Goal: Communication & Community: Answer question/provide support

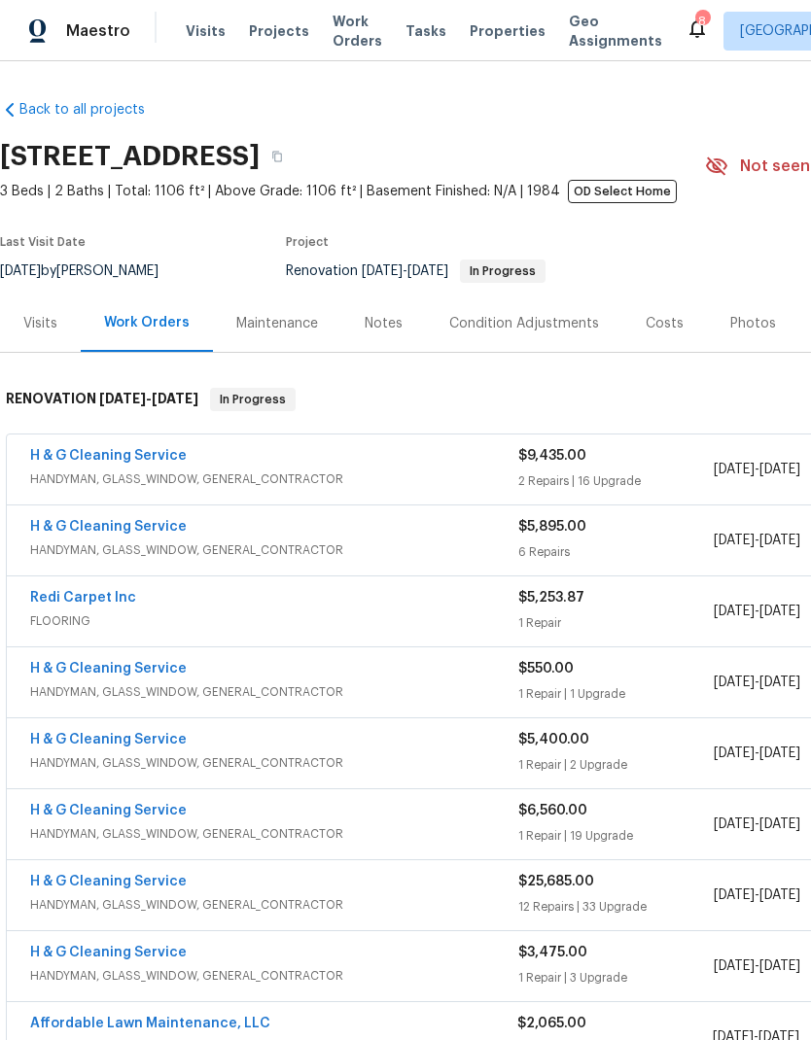
click at [685, 38] on icon at bounding box center [696, 28] width 23 height 23
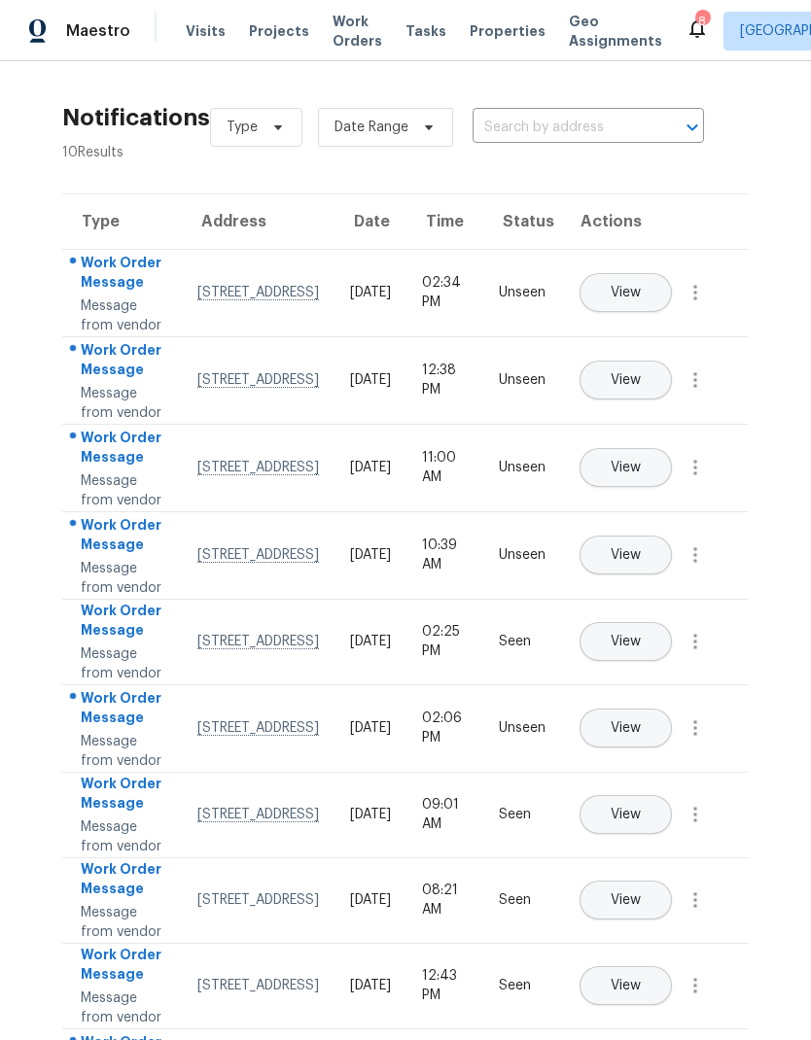
click at [672, 292] on button "View" at bounding box center [625, 292] width 92 height 39
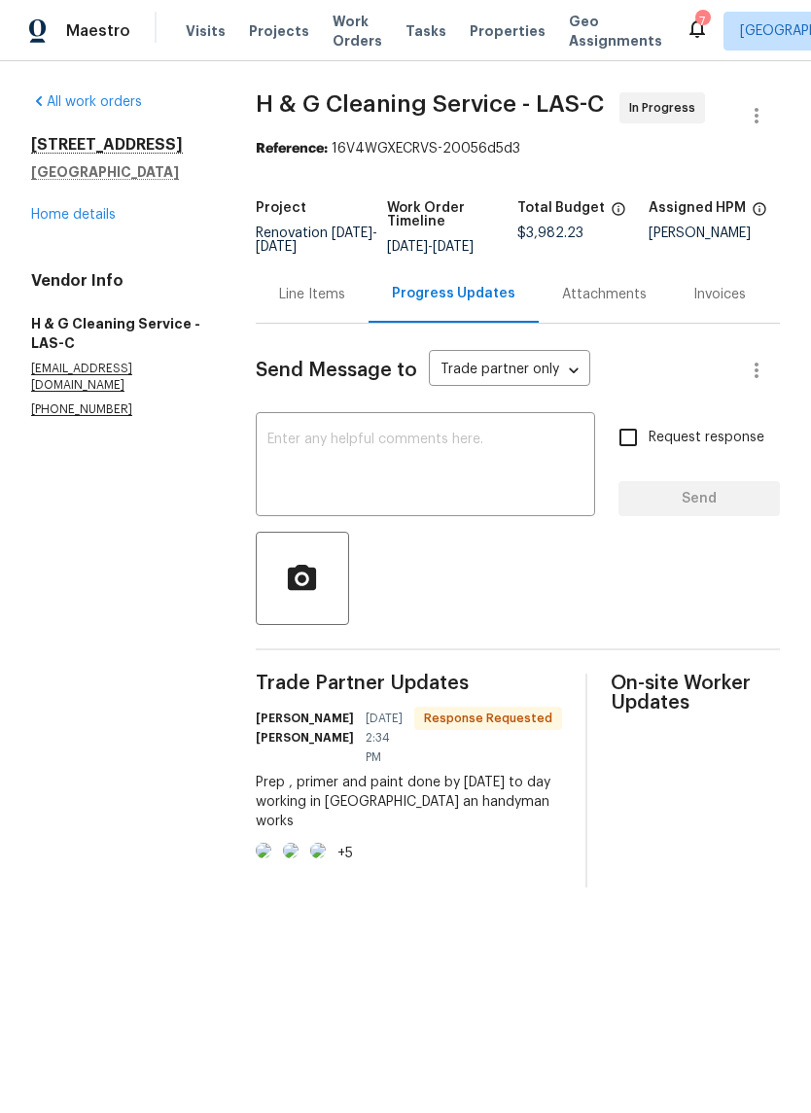
click at [374, 457] on textarea at bounding box center [425, 467] width 316 height 68
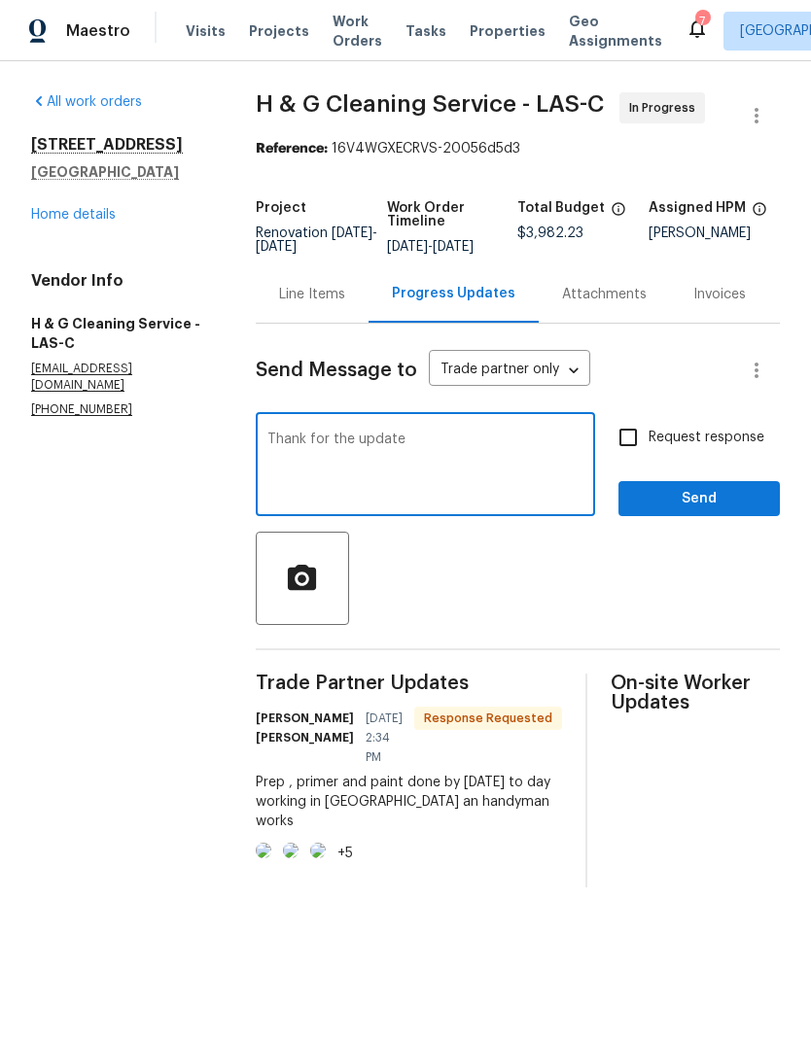
type textarea "Thank for the update"
click at [634, 451] on input "Request response" at bounding box center [628, 437] width 41 height 41
checkbox input "true"
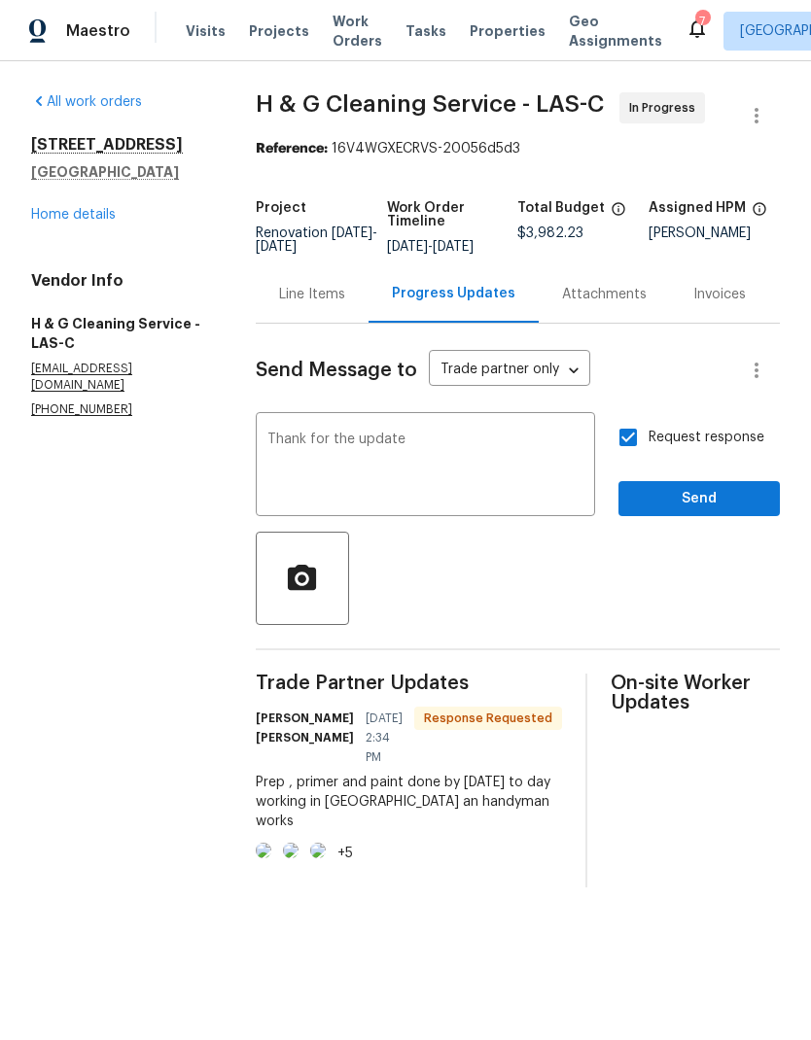
click at [530, 488] on textarea "Thank for the update" at bounding box center [425, 467] width 316 height 68
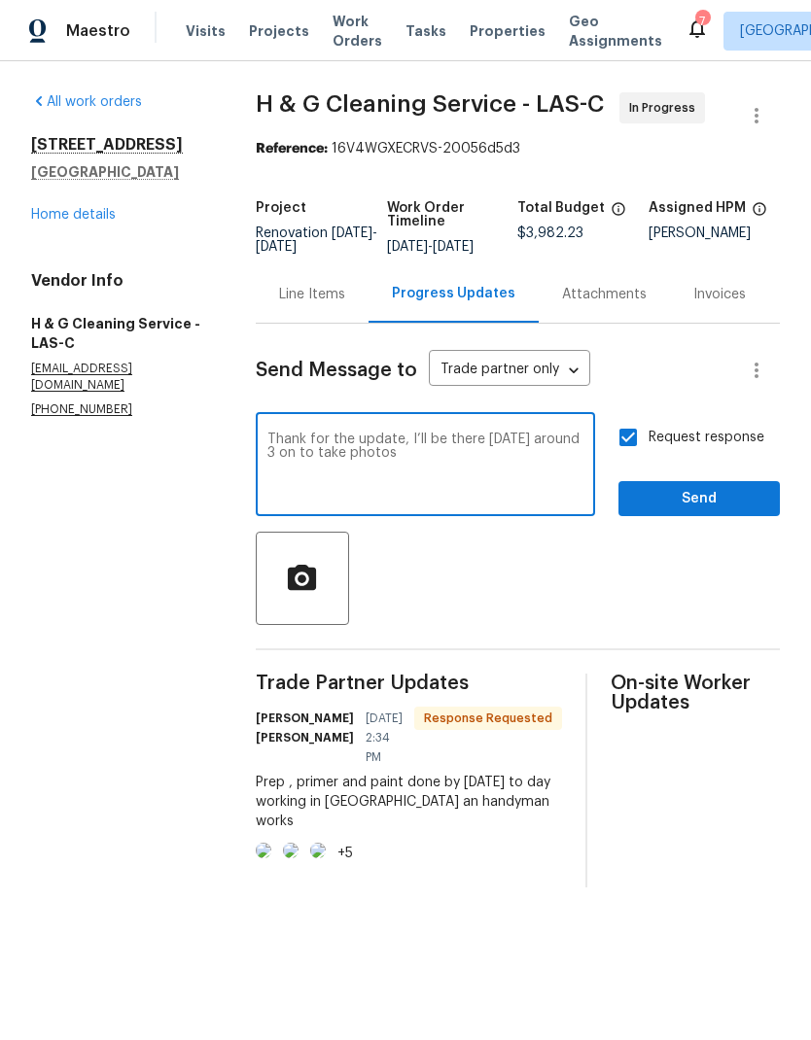
type textarea "Thank for the update, I’ll be there Friday around 3 on to take photos"
click at [736, 517] on button "Send" at bounding box center [698, 499] width 161 height 36
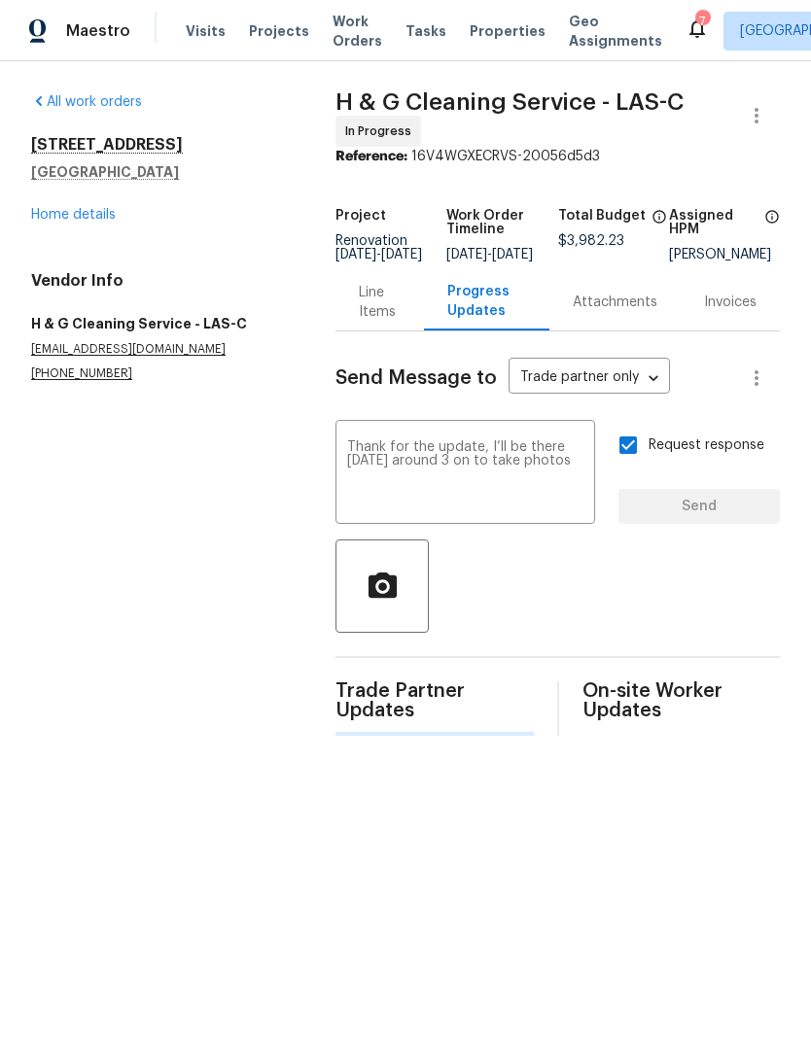
click at [743, 540] on div "Send Message to Trade partner only Trade partner only ​ Thank for the update, I…" at bounding box center [557, 533] width 444 height 404
